Goal: Entertainment & Leisure: Consume media (video, audio)

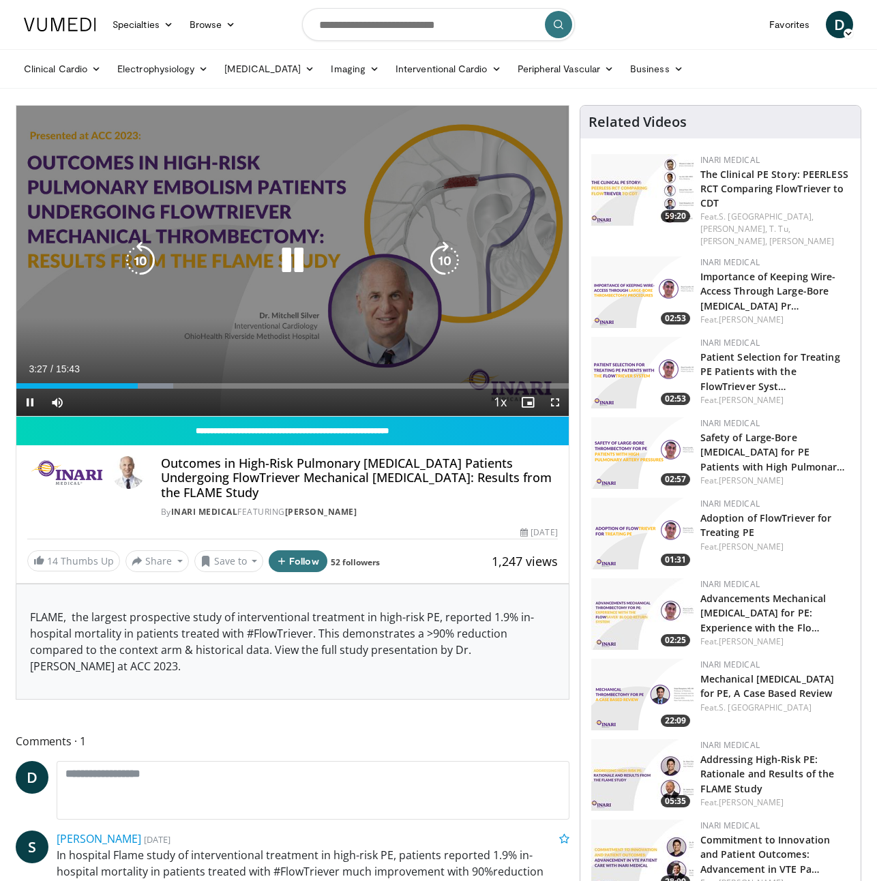
click at [289, 258] on icon "Video Player" at bounding box center [292, 260] width 38 height 38
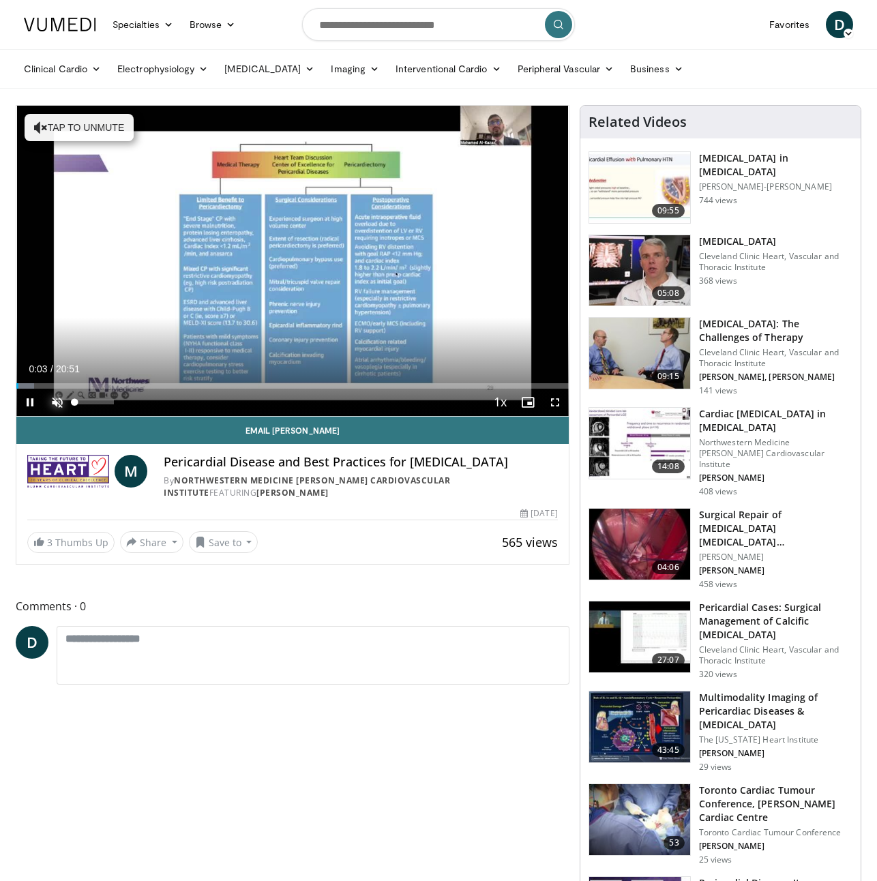
click at [55, 405] on span "Video Player" at bounding box center [57, 402] width 27 height 27
click at [31, 399] on span "Video Player" at bounding box center [29, 402] width 27 height 27
click at [62, 406] on span "Video Player" at bounding box center [57, 402] width 27 height 27
click at [557, 402] on span "Video Player" at bounding box center [555, 402] width 27 height 27
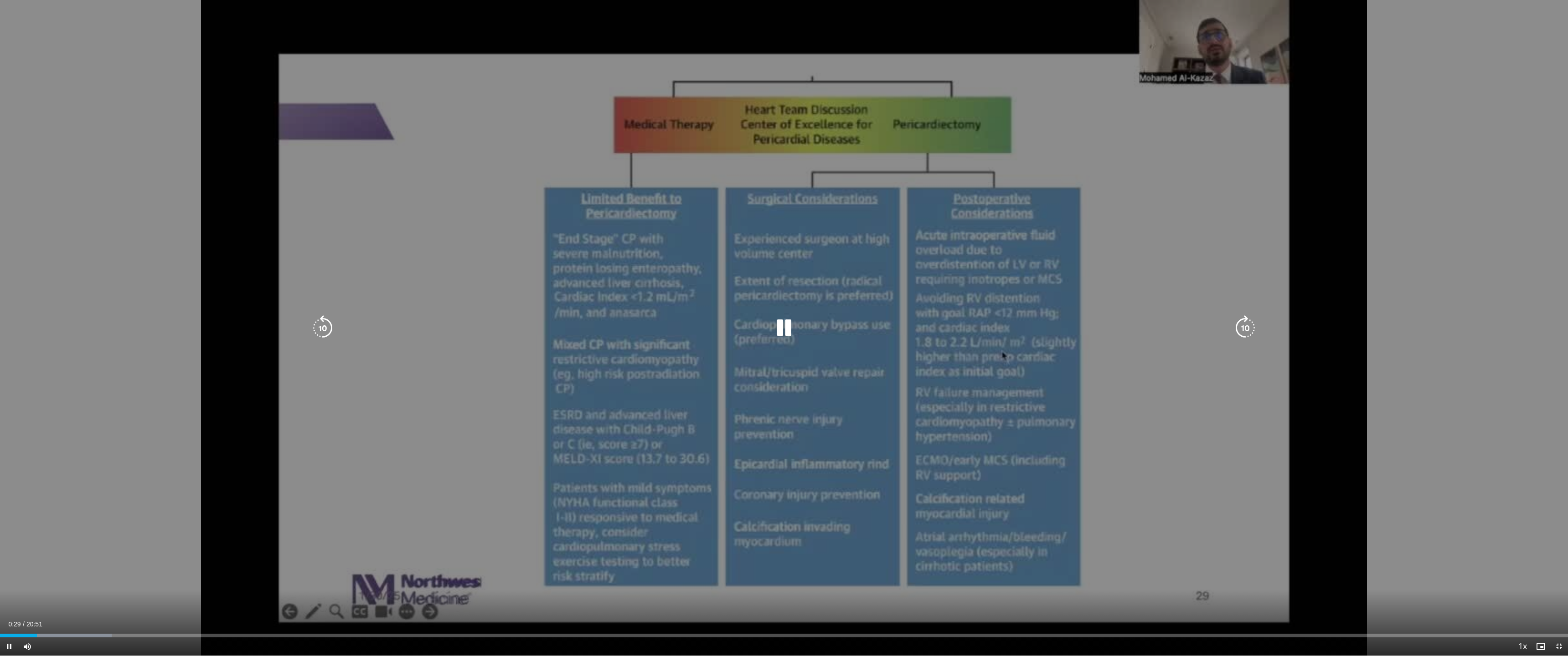
click at [330, 329] on icon "Video Player" at bounding box center [323, 328] width 25 height 25
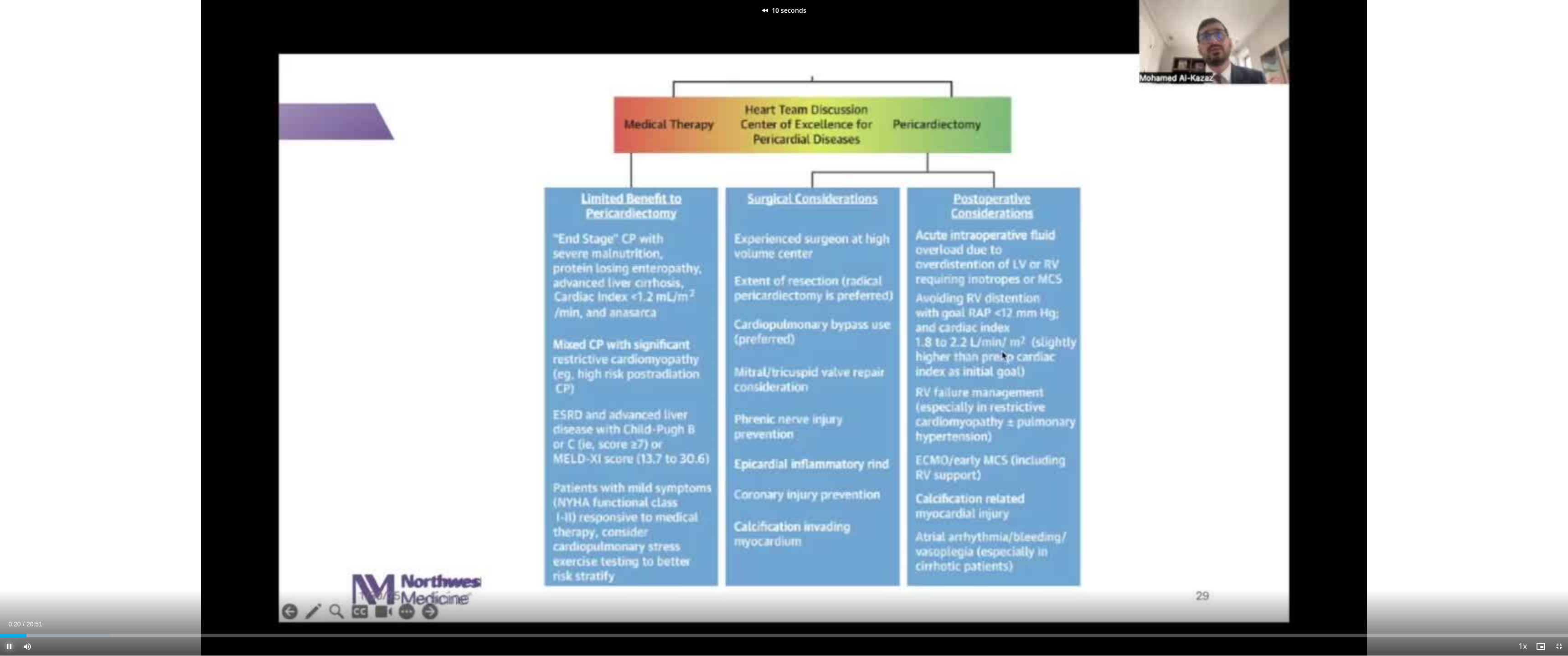
click at [12, 588] on span "Video Player" at bounding box center [9, 646] width 18 height 18
click at [9, 588] on span "Video Player" at bounding box center [9, 646] width 18 height 18
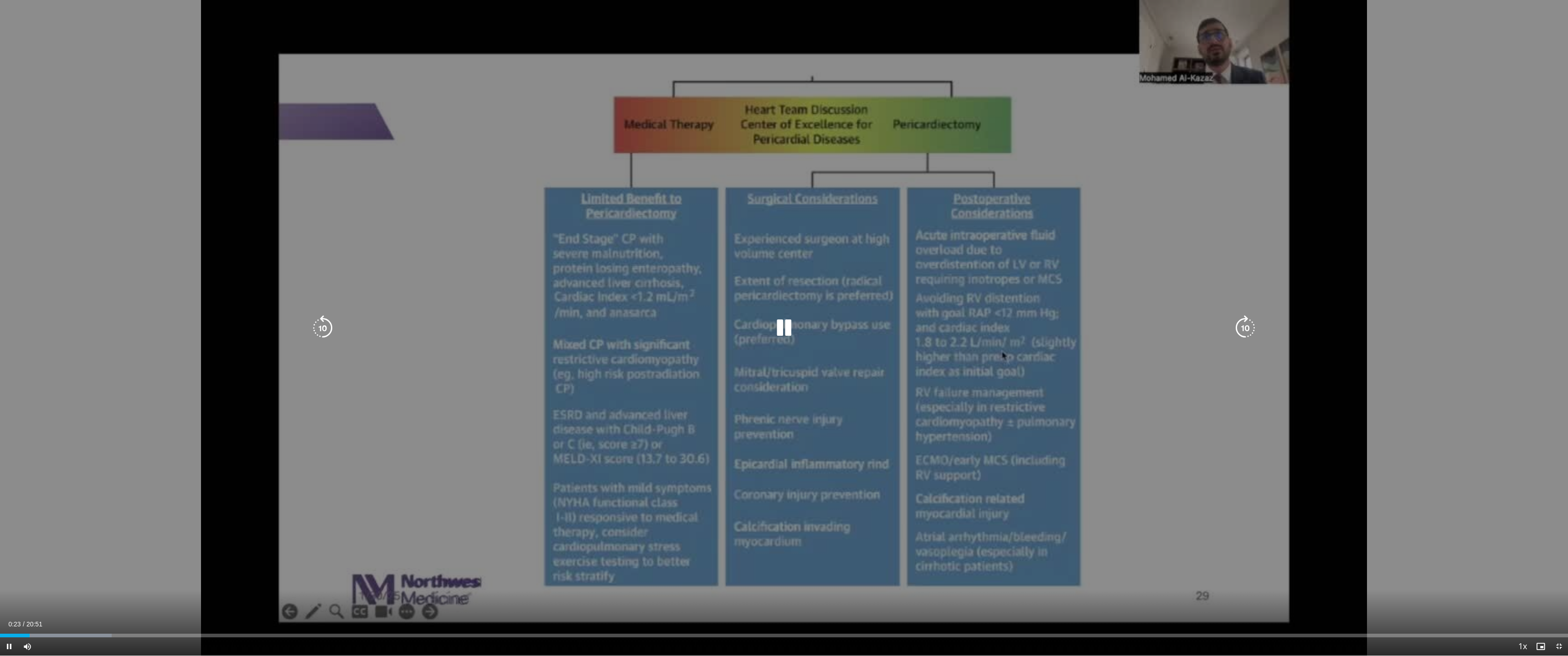
click at [585, 428] on div "10 seconds Tap to unmute" at bounding box center [784, 327] width 1568 height 655
click at [585, 327] on icon "Video Player" at bounding box center [784, 328] width 25 height 25
click at [585, 379] on div "10 seconds Tap to unmute" at bounding box center [784, 327] width 1568 height 655
click at [585, 327] on icon "Video Player" at bounding box center [784, 328] width 25 height 25
drag, startPoint x: 887, startPoint y: 352, endPoint x: 833, endPoint y: 385, distance: 63.3
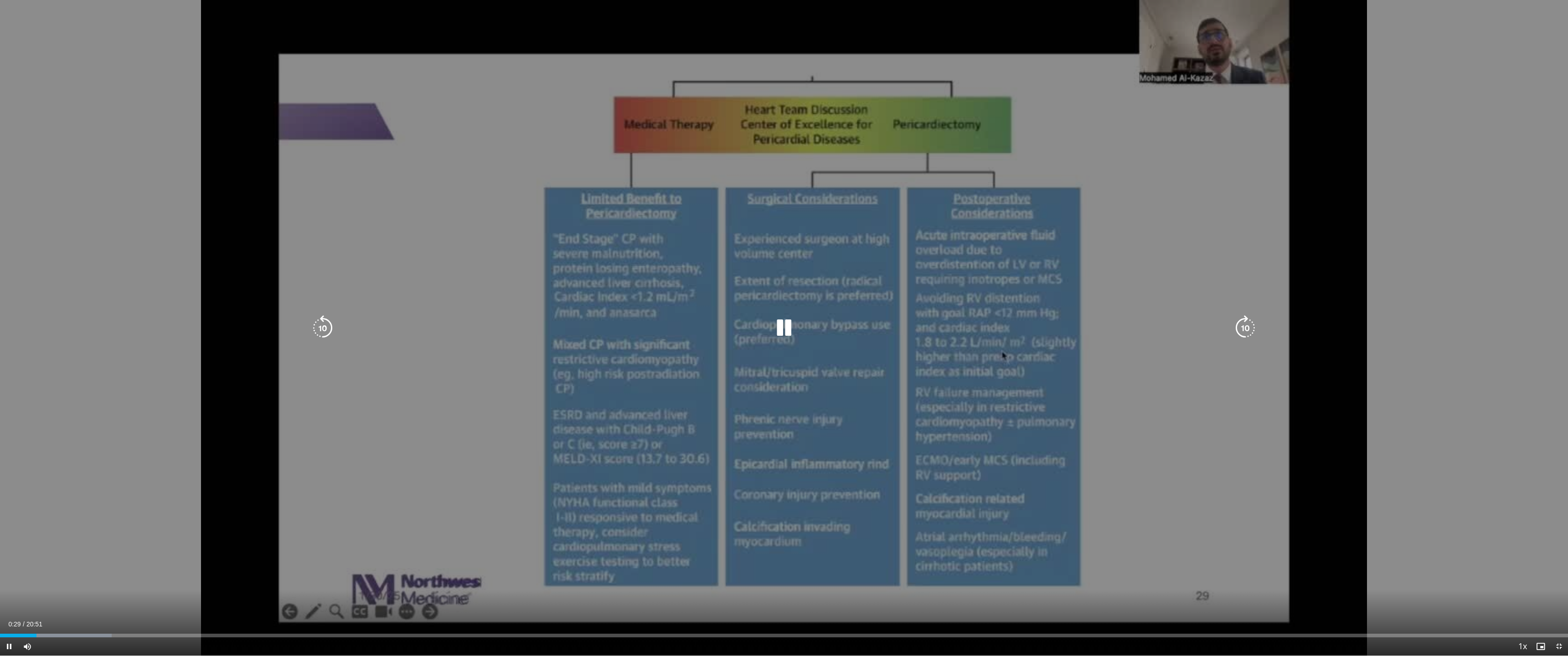
click at [585, 385] on div "10 seconds Tap to unmute" at bounding box center [784, 327] width 1568 height 655
click at [585, 335] on icon "Video Player" at bounding box center [784, 328] width 25 height 25
click at [585, 325] on icon "Video Player" at bounding box center [784, 328] width 25 height 25
click at [585, 330] on icon "Video Player" at bounding box center [784, 328] width 25 height 25
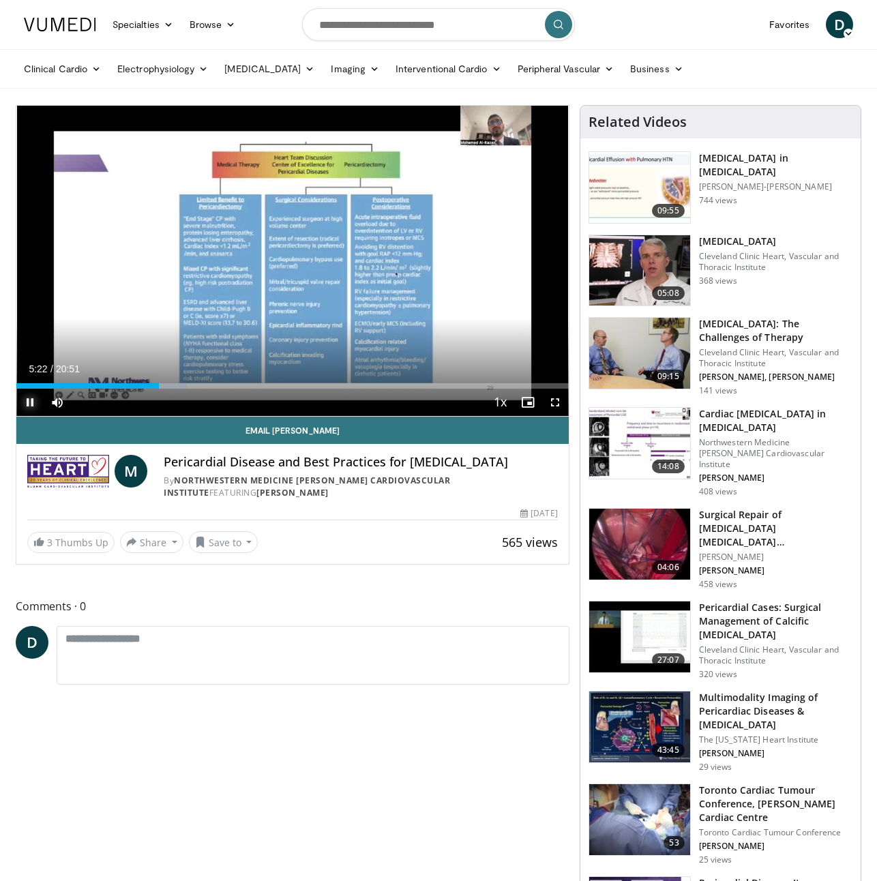
click at [31, 399] on span "Video Player" at bounding box center [29, 402] width 27 height 27
